Goal: Task Accomplishment & Management: Manage account settings

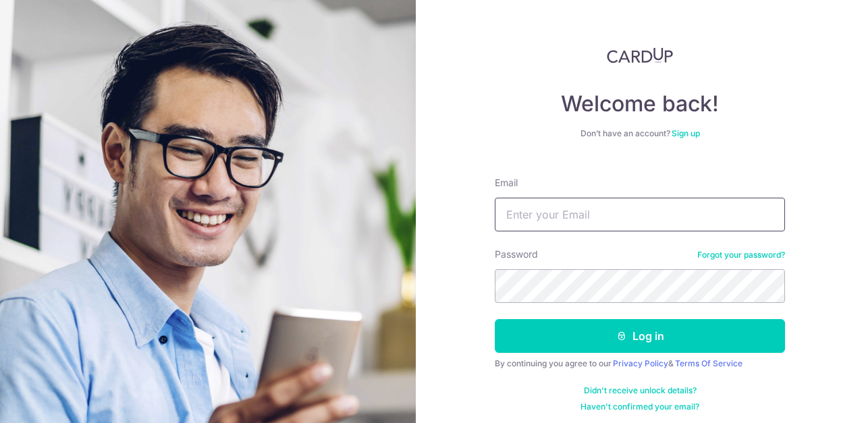
type input "[EMAIL_ADDRESS][DOMAIN_NAME]"
click at [495, 319] on button "Log in" at bounding box center [640, 336] width 290 height 34
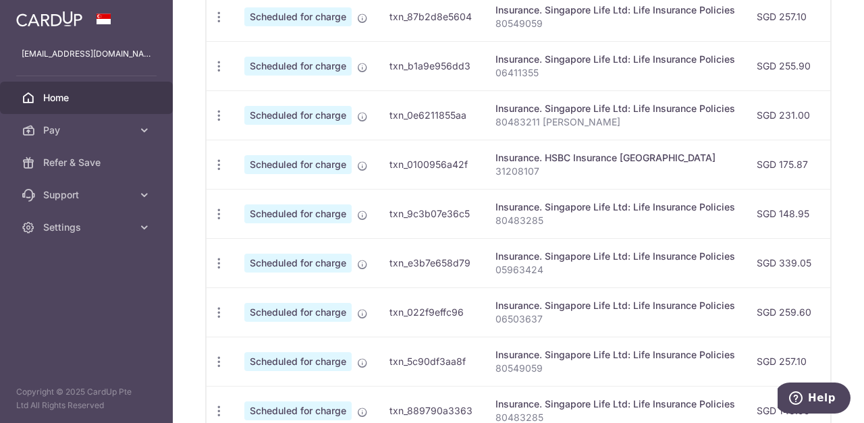
scroll to position [466, 0]
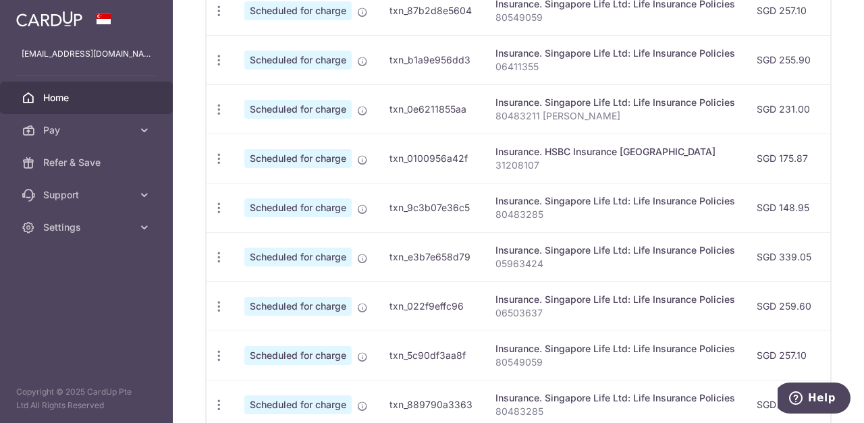
click at [217, 260] on icon "button" at bounding box center [219, 257] width 14 height 14
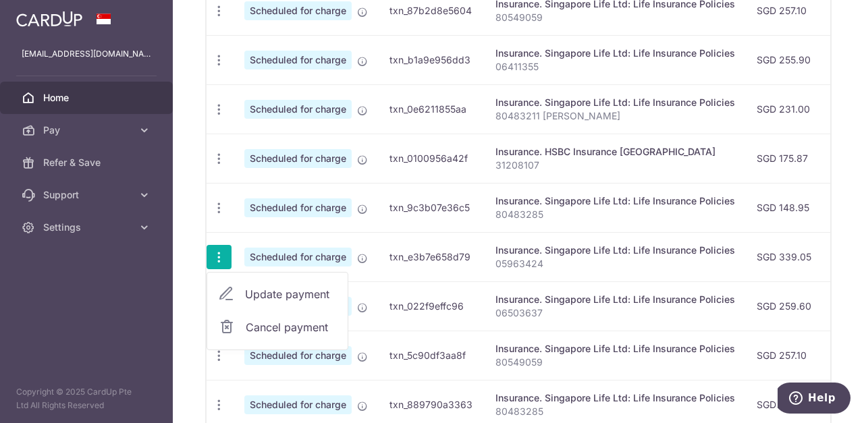
click at [263, 327] on span "Cancel payment" at bounding box center [291, 327] width 90 height 16
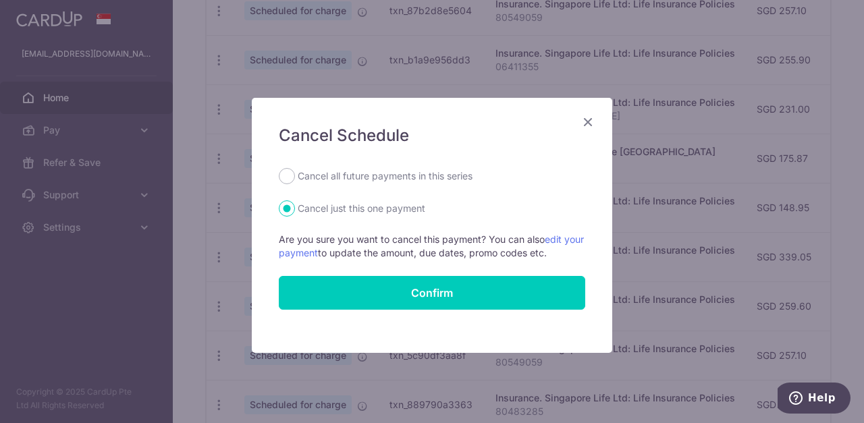
click at [285, 181] on input "Cancel all future payments in this series" at bounding box center [287, 176] width 16 height 16
radio input "true"
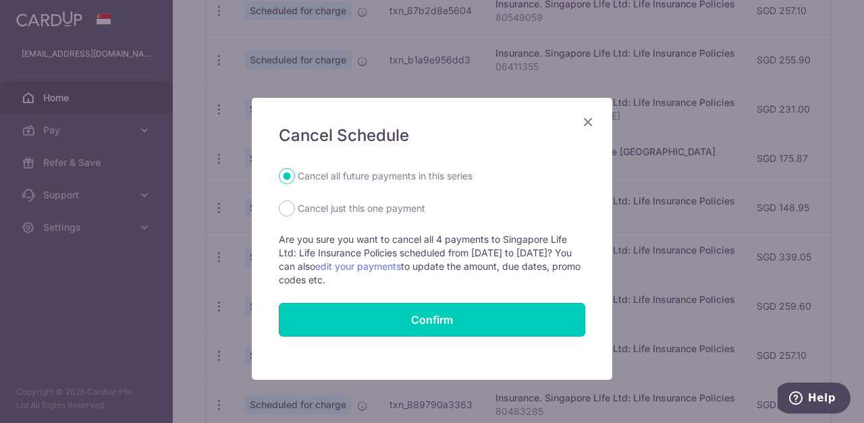
click at [349, 318] on button "Confirm" at bounding box center [432, 320] width 306 height 34
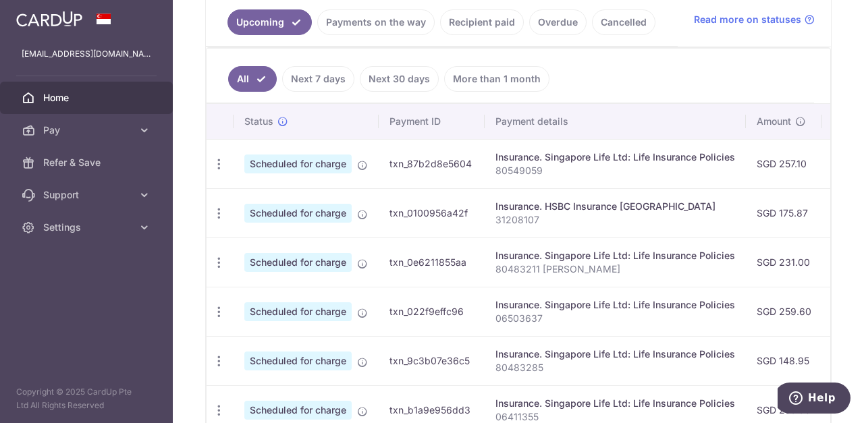
scroll to position [310, 0]
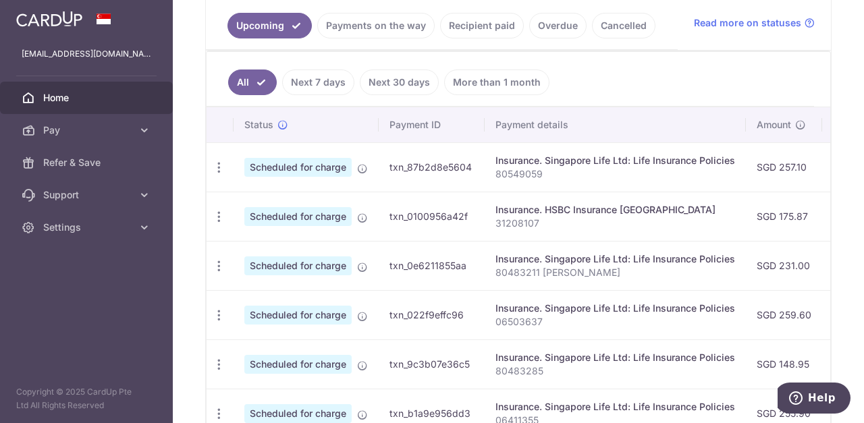
click at [219, 167] on icon "button" at bounding box center [219, 168] width 14 height 14
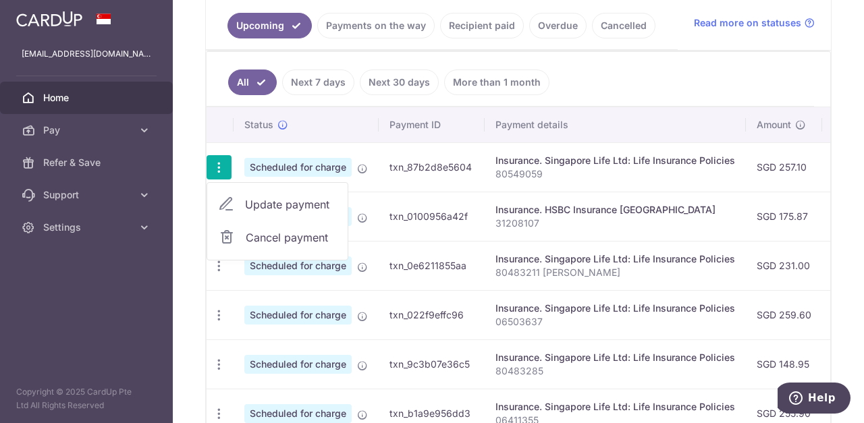
click at [521, 316] on div at bounding box center [432, 211] width 864 height 423
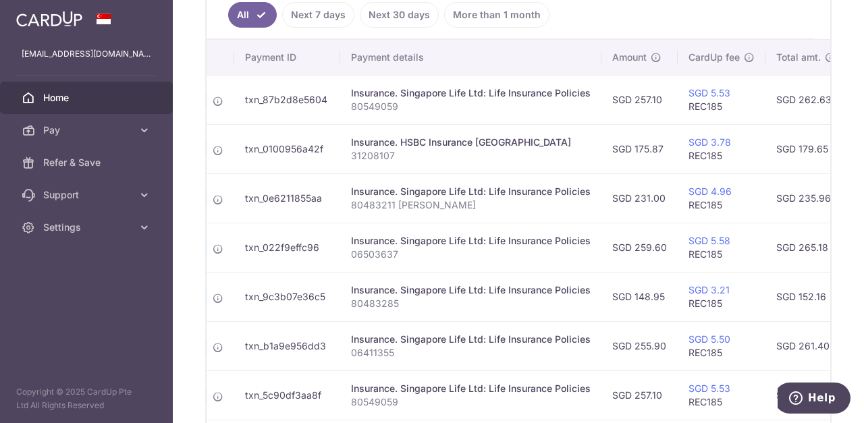
scroll to position [0, 0]
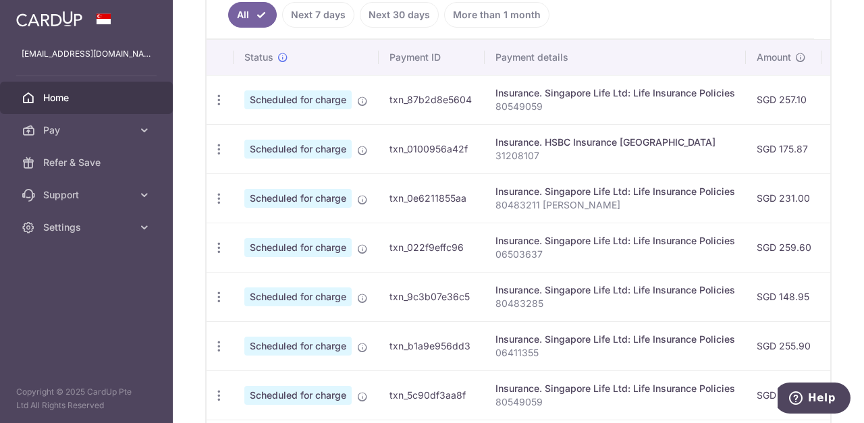
click at [221, 106] on icon "button" at bounding box center [219, 100] width 14 height 14
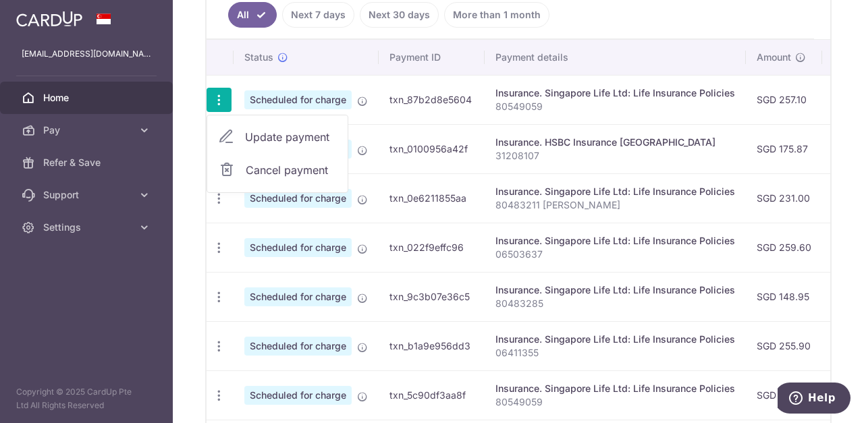
click at [254, 169] on span "Cancel payment" at bounding box center [291, 170] width 90 height 16
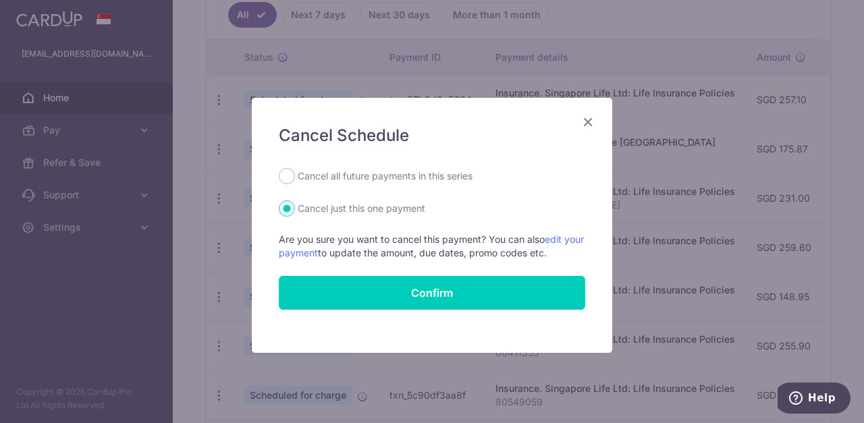
click at [285, 175] on input "Cancel all future payments in this series" at bounding box center [287, 176] width 16 height 16
radio input "true"
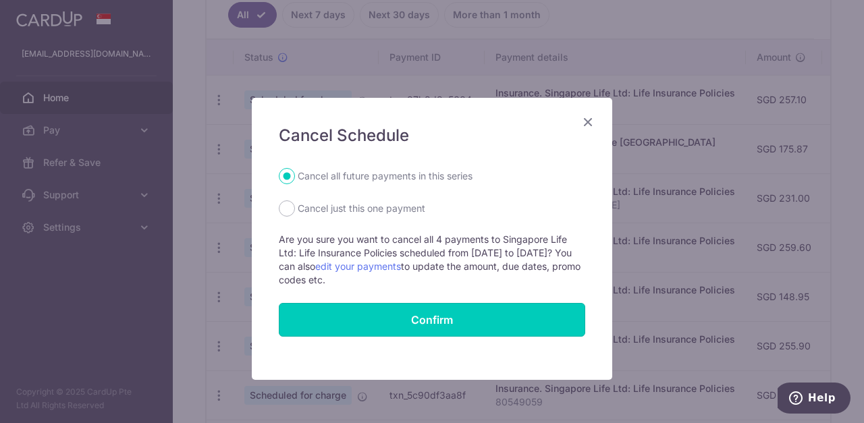
click at [352, 324] on button "Confirm" at bounding box center [432, 320] width 306 height 34
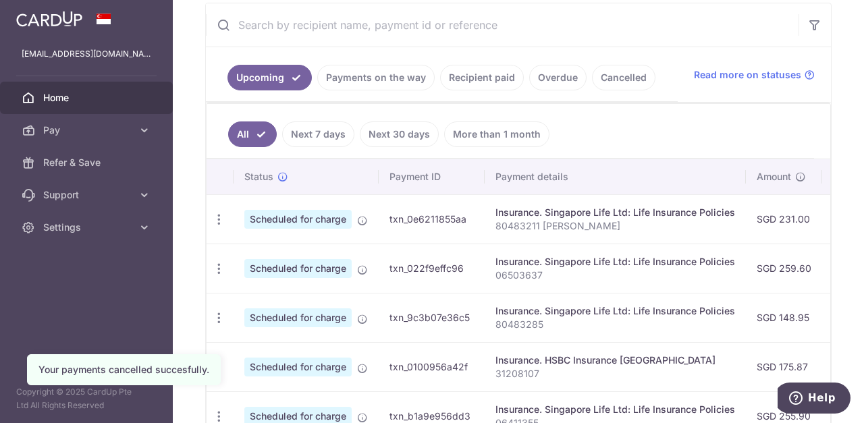
scroll to position [261, 0]
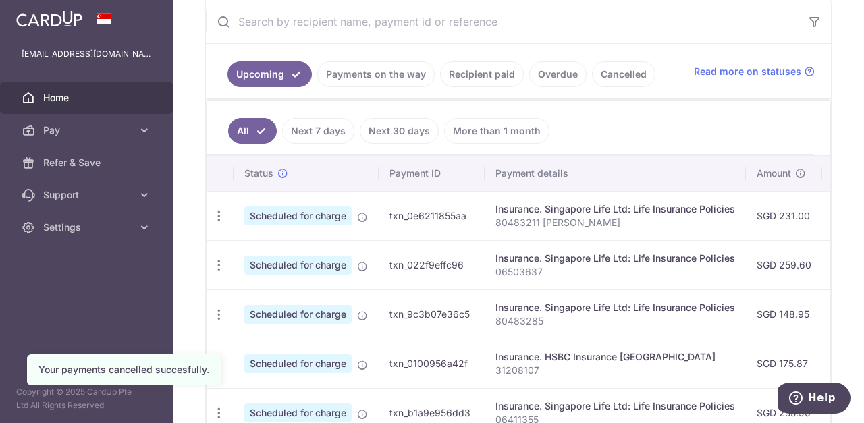
click at [222, 267] on icon "button" at bounding box center [219, 265] width 14 height 14
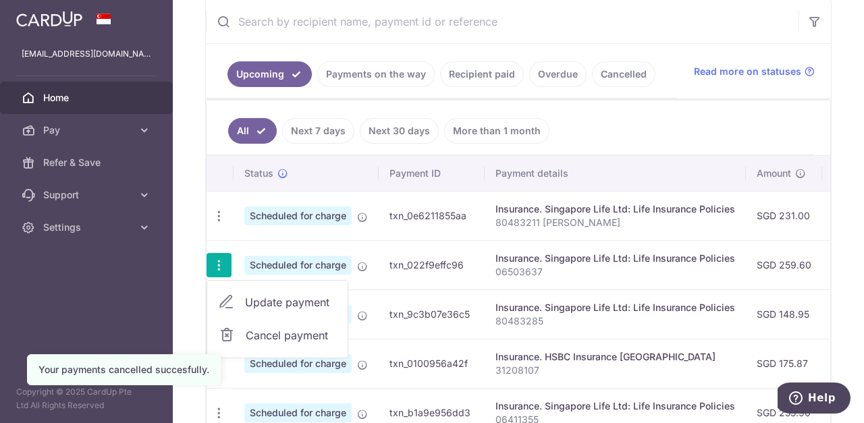
click at [267, 339] on span "Cancel payment" at bounding box center [291, 335] width 90 height 16
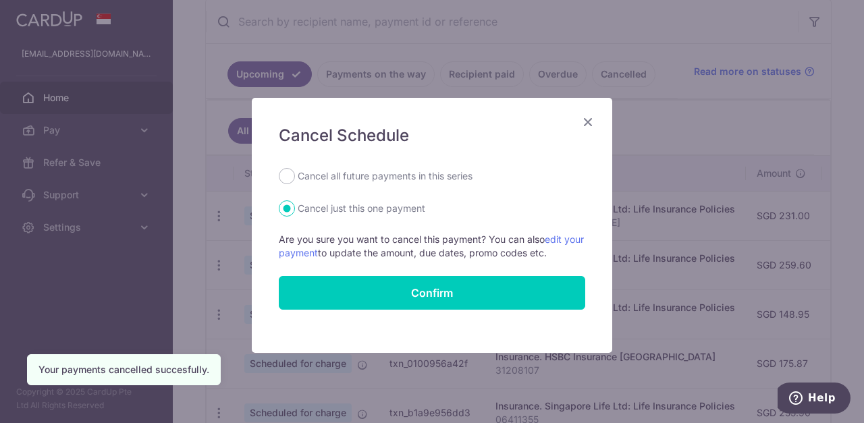
click at [290, 179] on input "Cancel all future payments in this series" at bounding box center [287, 176] width 16 height 16
radio input "true"
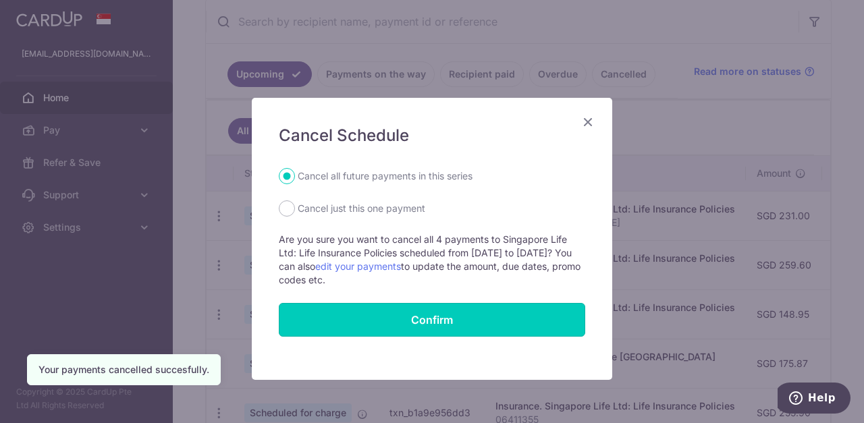
click at [337, 323] on button "Confirm" at bounding box center [432, 320] width 306 height 34
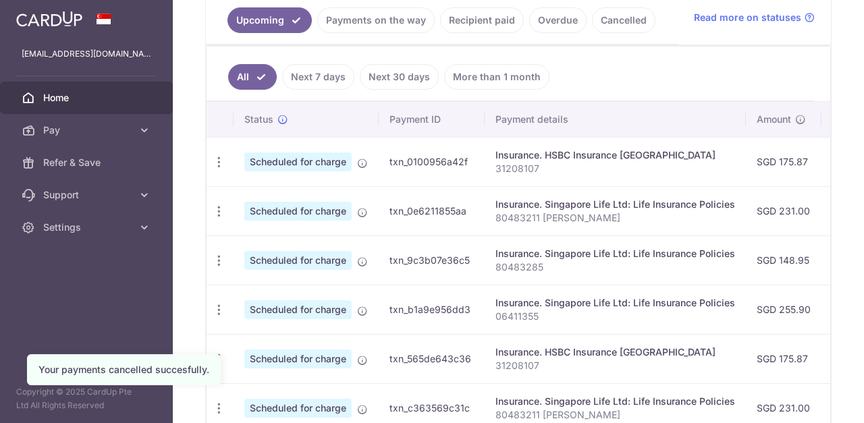
scroll to position [322, 0]
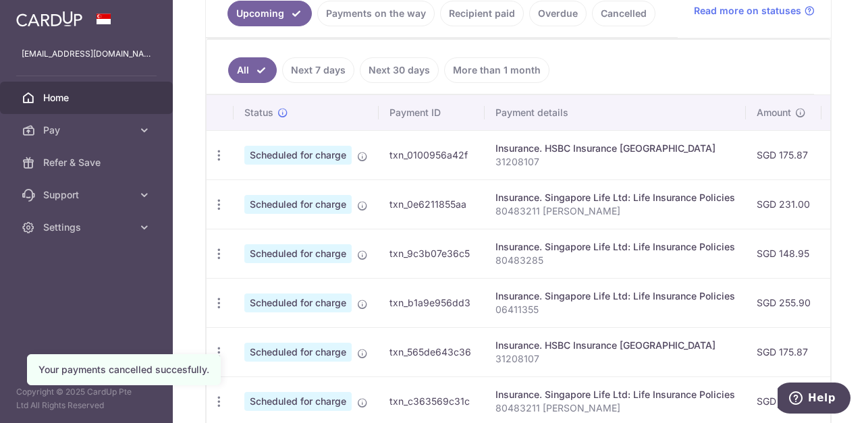
click at [219, 305] on icon "button" at bounding box center [219, 303] width 14 height 14
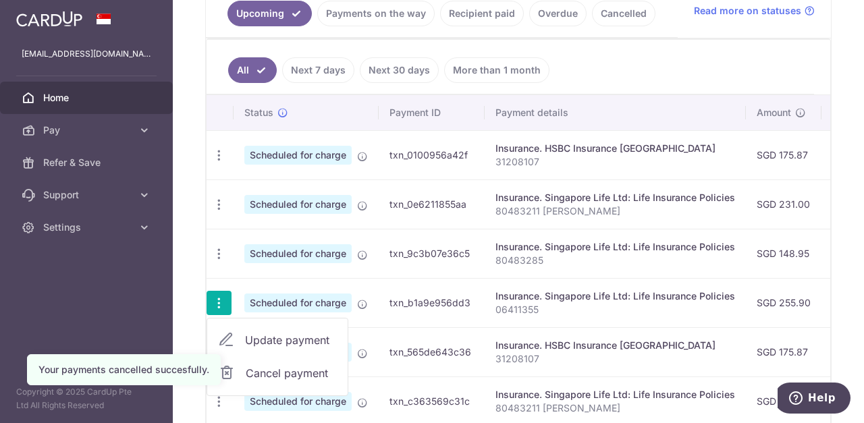
click at [276, 375] on span "Cancel payment" at bounding box center [291, 373] width 90 height 16
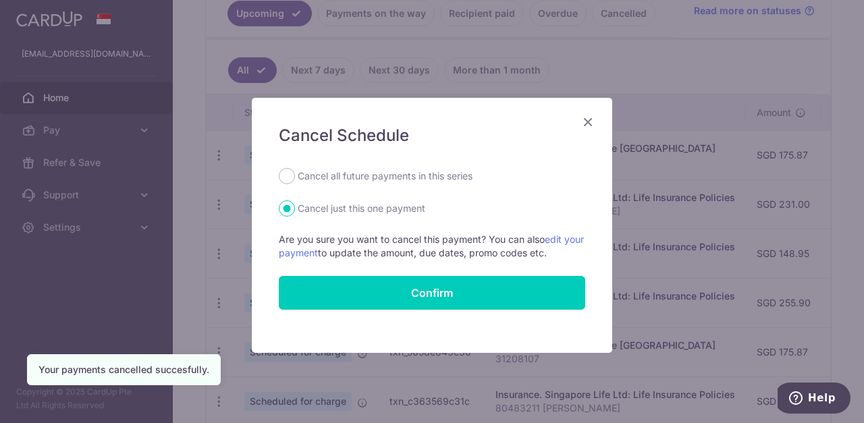
click at [290, 179] on input "Cancel all future payments in this series" at bounding box center [287, 176] width 16 height 16
radio input "true"
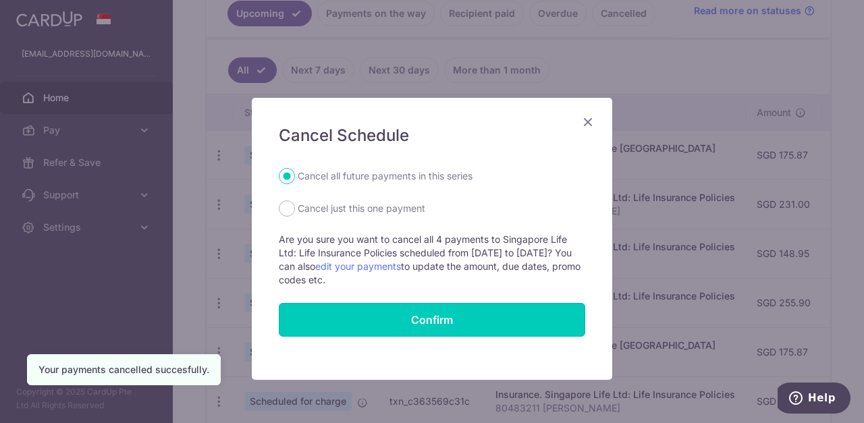
click at [333, 323] on button "Confirm" at bounding box center [432, 320] width 306 height 34
